Goal: Find specific page/section: Find specific page/section

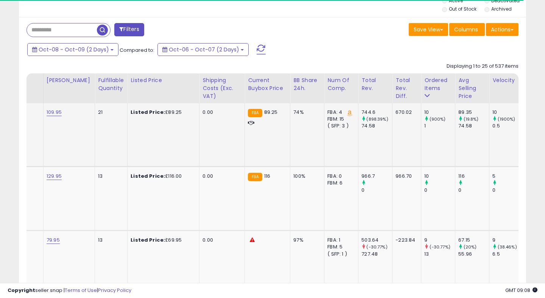
scroll to position [0, 397]
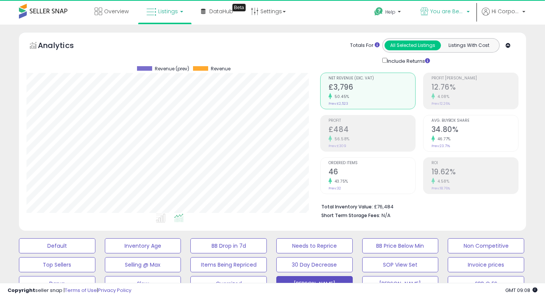
click at [445, 9] on span "You are Beautiful ([GEOGRAPHIC_DATA])" at bounding box center [447, 12] width 34 height 8
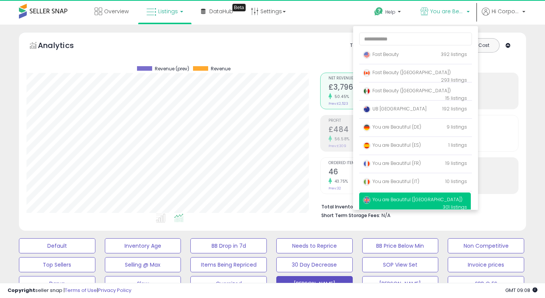
click at [303, 45] on div "Analytics Totals For All Selected Listings Listings With Cost Include Returns" at bounding box center [272, 51] width 492 height 27
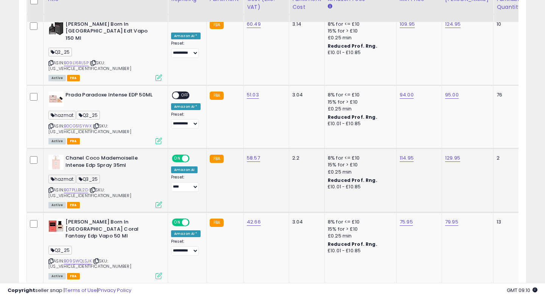
scroll to position [0, 0]
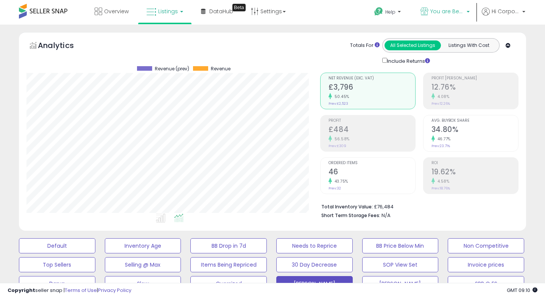
click at [439, 5] on link "You are Beautiful ([GEOGRAPHIC_DATA])" at bounding box center [445, 12] width 61 height 25
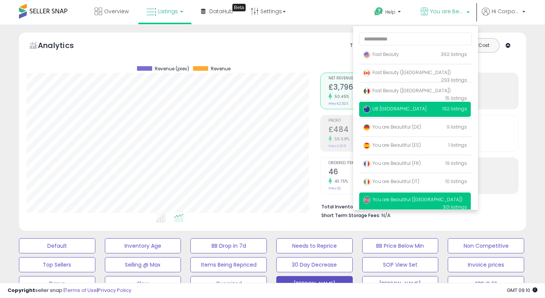
click at [381, 109] on span "UB [GEOGRAPHIC_DATA]" at bounding box center [395, 109] width 64 height 6
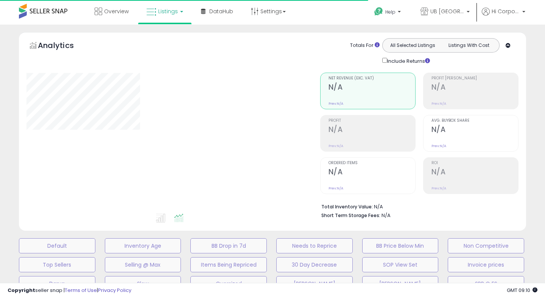
type input "**********"
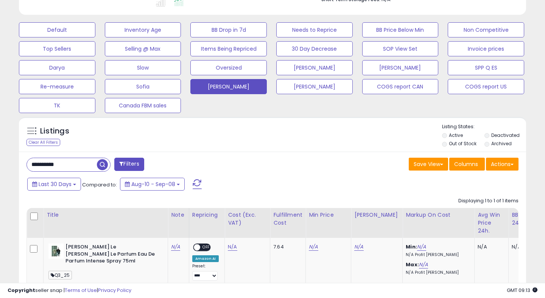
scroll to position [217, 0]
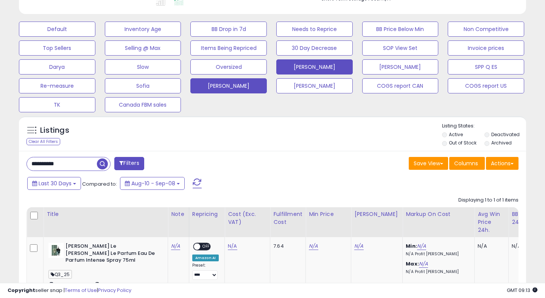
click at [309, 67] on button "[PERSON_NAME]" at bounding box center [314, 66] width 76 height 15
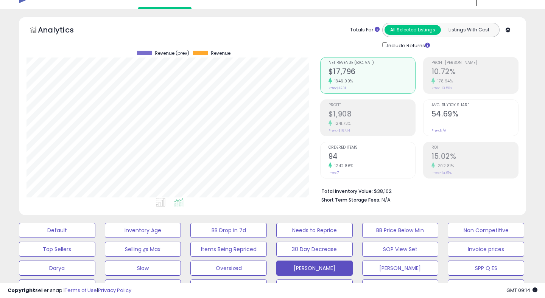
scroll to position [17, 0]
